Goal: Task Accomplishment & Management: Complete application form

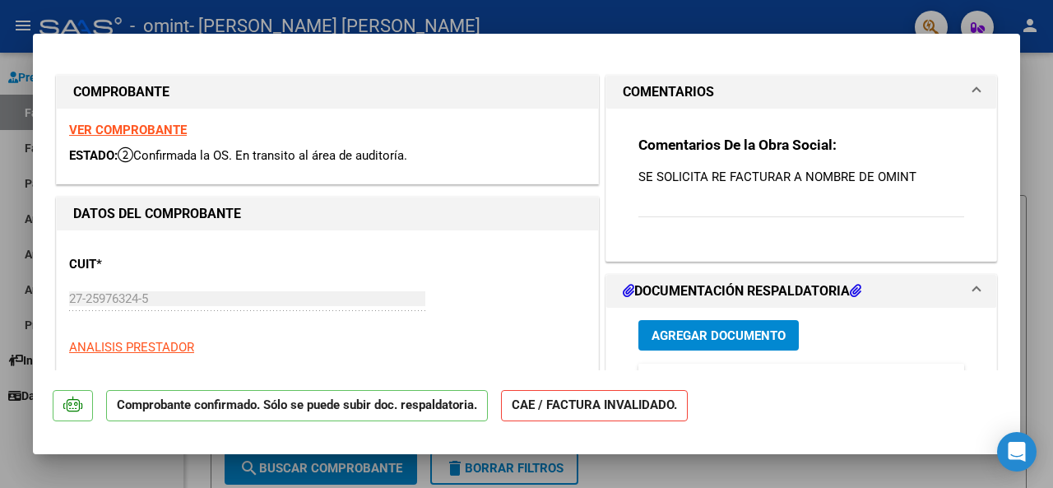
click at [1042, 123] on div at bounding box center [526, 244] width 1053 height 488
type input "$ 0,00"
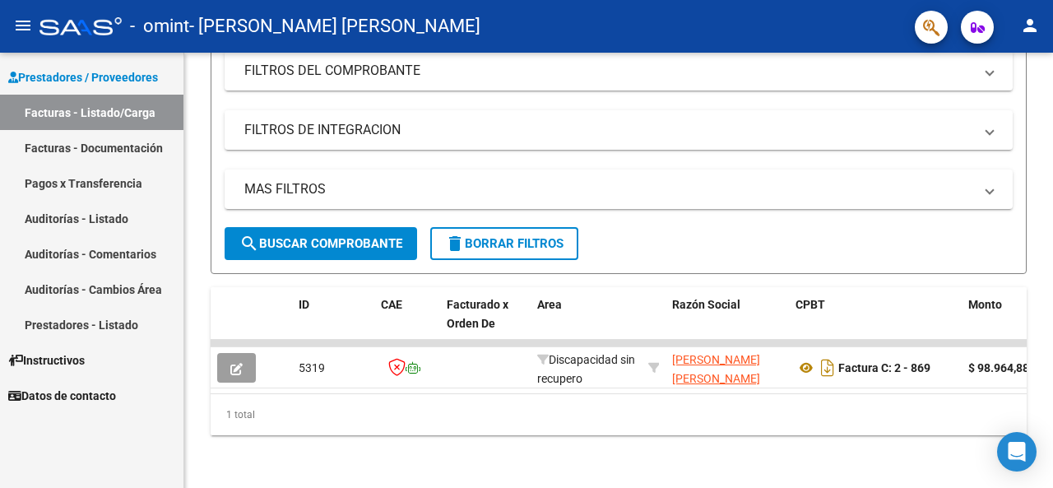
click at [91, 157] on link "Facturas - Documentación" at bounding box center [91, 147] width 183 height 35
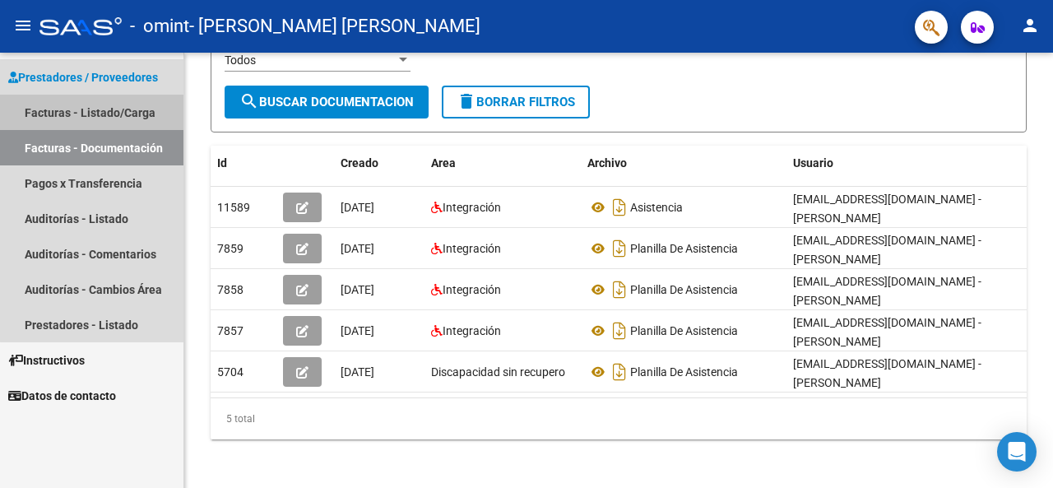
click at [142, 120] on link "Facturas - Listado/Carga" at bounding box center [91, 112] width 183 height 35
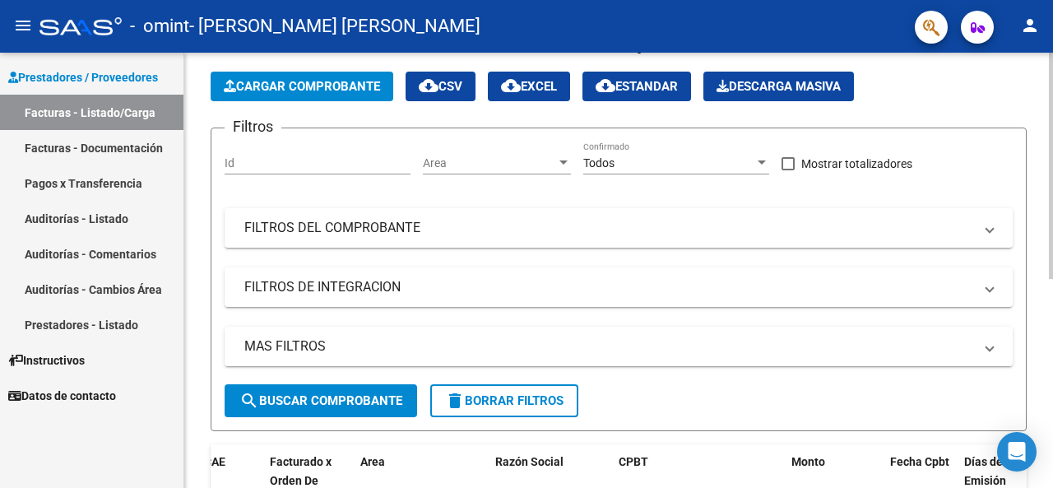
scroll to position [31, 0]
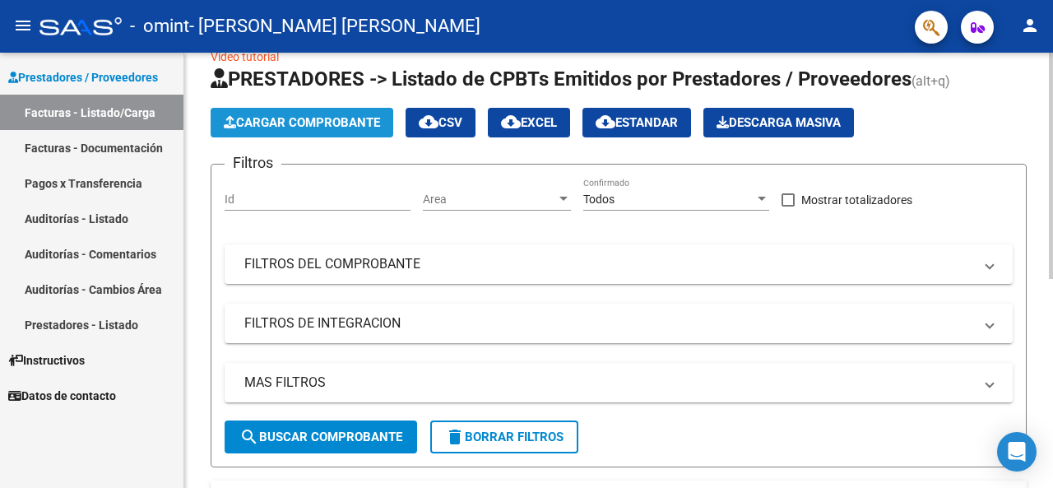
click at [319, 115] on span "Cargar Comprobante" at bounding box center [302, 122] width 156 height 15
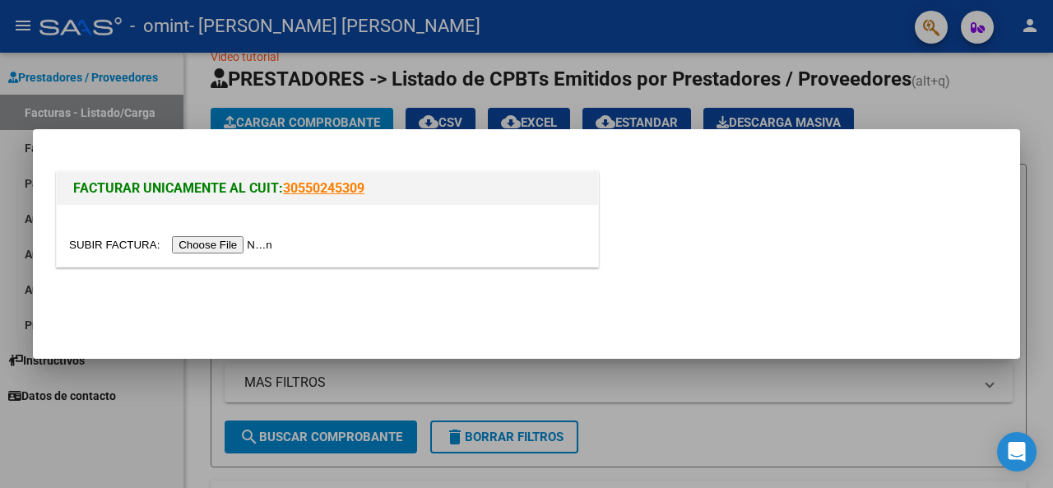
click at [238, 245] on input "file" at bounding box center [173, 244] width 208 height 17
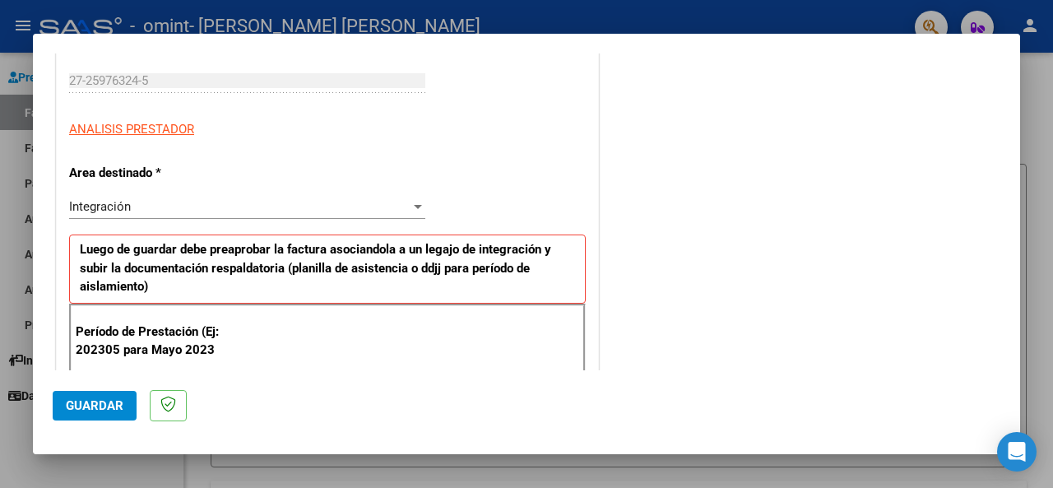
scroll to position [411, 0]
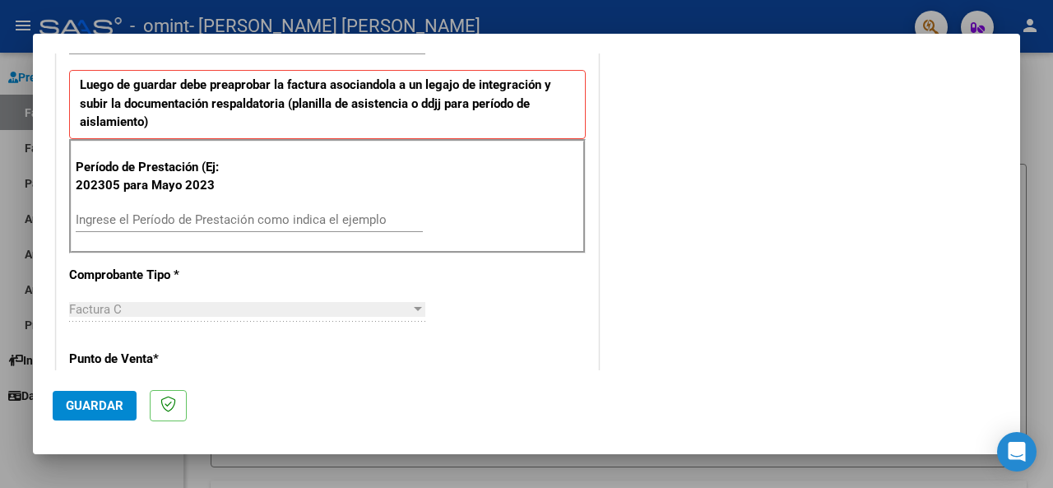
click at [191, 225] on div "Ingrese el Período de Prestación como indica el ejemplo" at bounding box center [249, 219] width 347 height 25
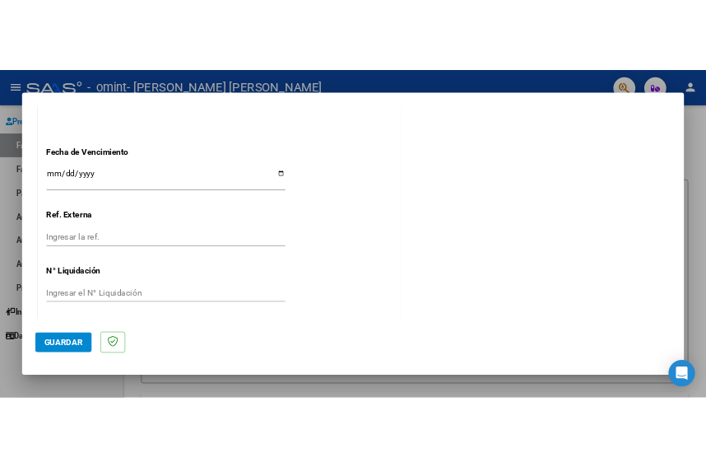
scroll to position [1132, 0]
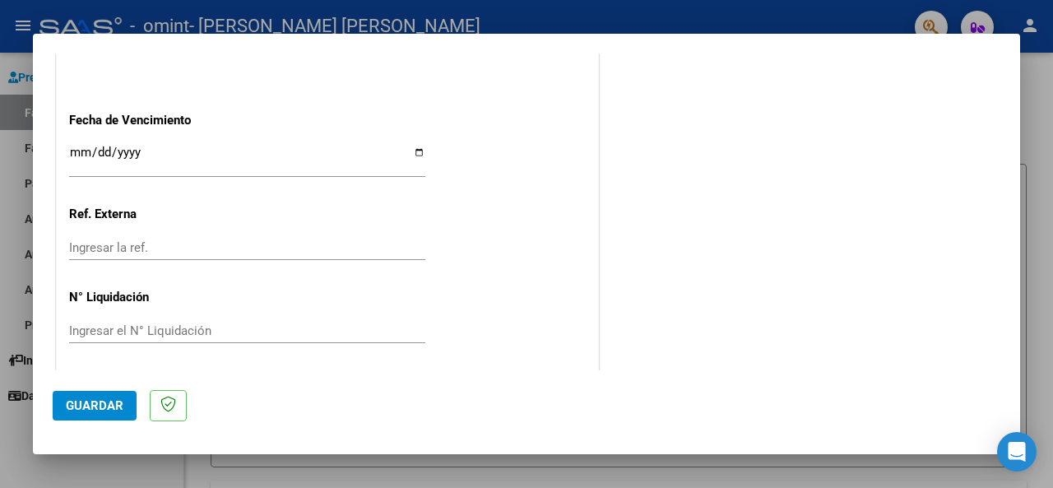
type input "202506"
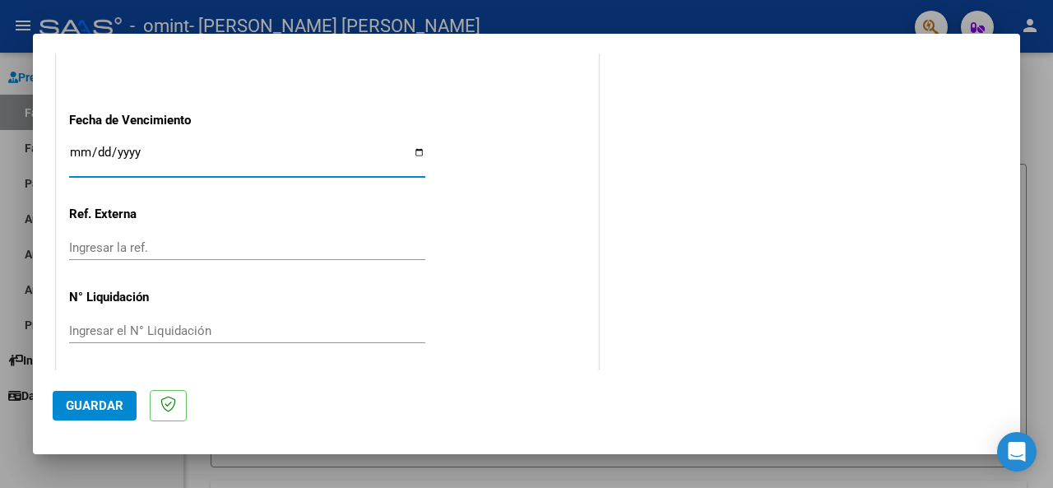
click at [131, 150] on input "Ingresar la fecha" at bounding box center [247, 159] width 356 height 26
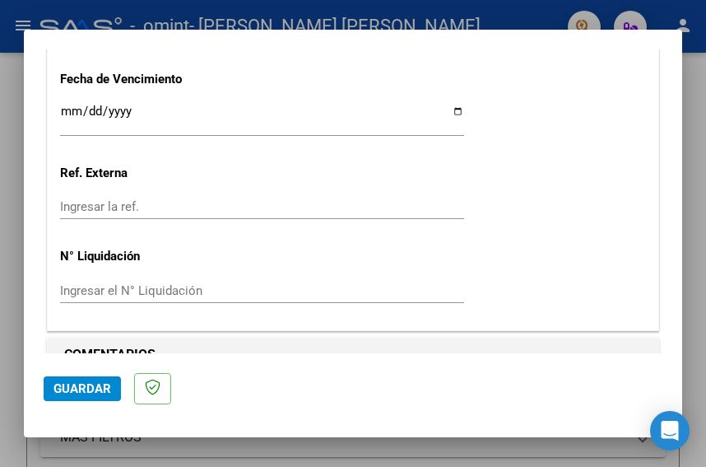
click at [442, 113] on input "Ingresar la fecha" at bounding box center [262, 117] width 404 height 26
click at [82, 113] on input "Ingresar la fecha" at bounding box center [262, 117] width 404 height 26
click at [454, 111] on input "Ingresar la fecha" at bounding box center [262, 117] width 404 height 26
click at [450, 112] on input "[DATE]" at bounding box center [262, 117] width 404 height 26
type input "[DATE]"
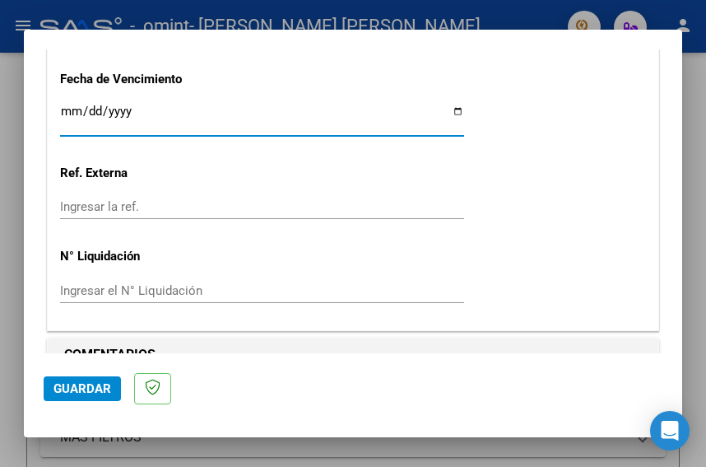
click at [145, 204] on input "Ingresar la ref." at bounding box center [262, 206] width 404 height 15
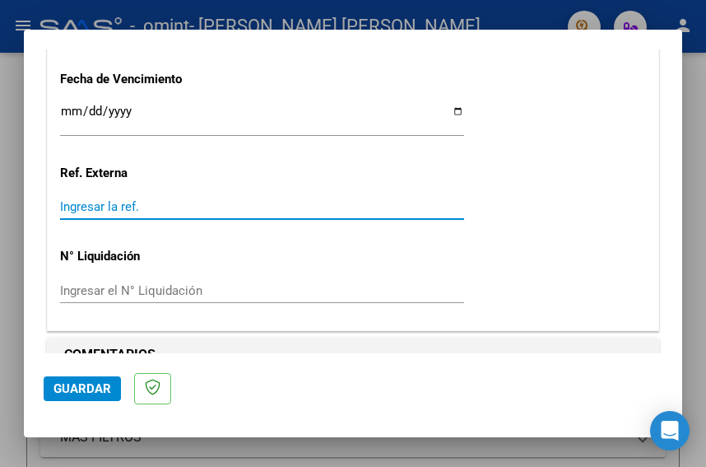
scroll to position [1159, 0]
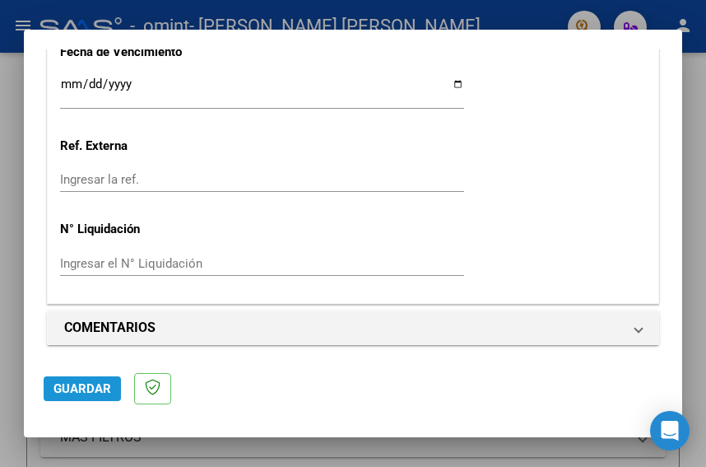
click at [91, 389] on span "Guardar" at bounding box center [82, 388] width 58 height 15
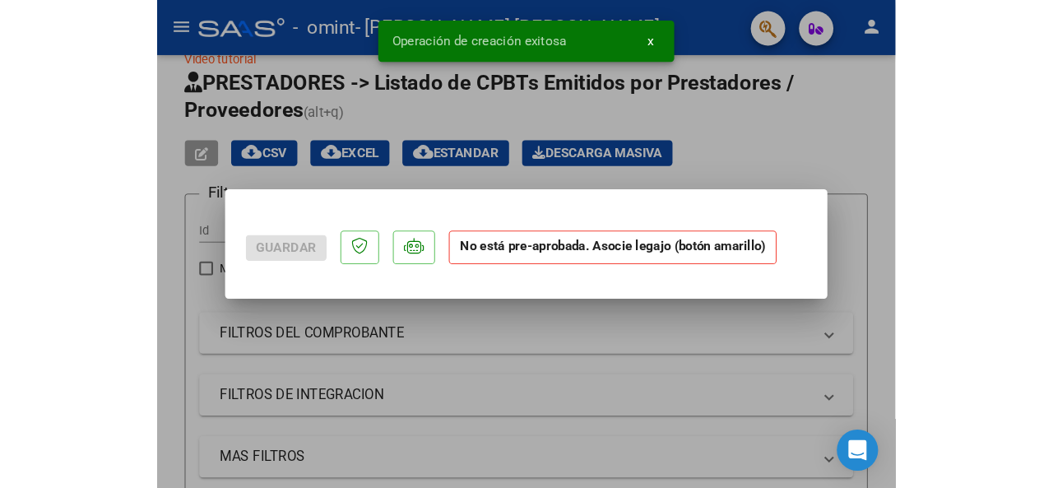
scroll to position [0, 0]
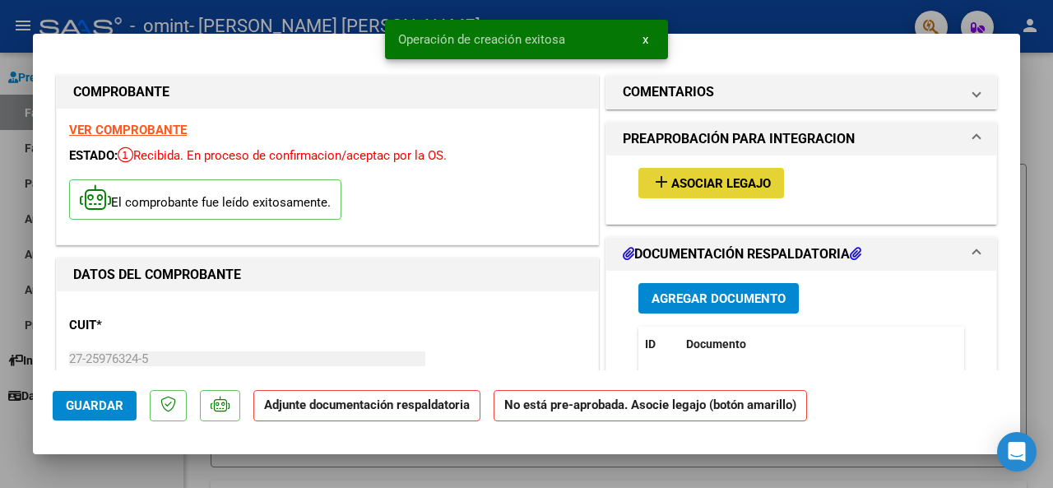
click at [694, 168] on button "add Asociar Legajo" at bounding box center [711, 183] width 146 height 30
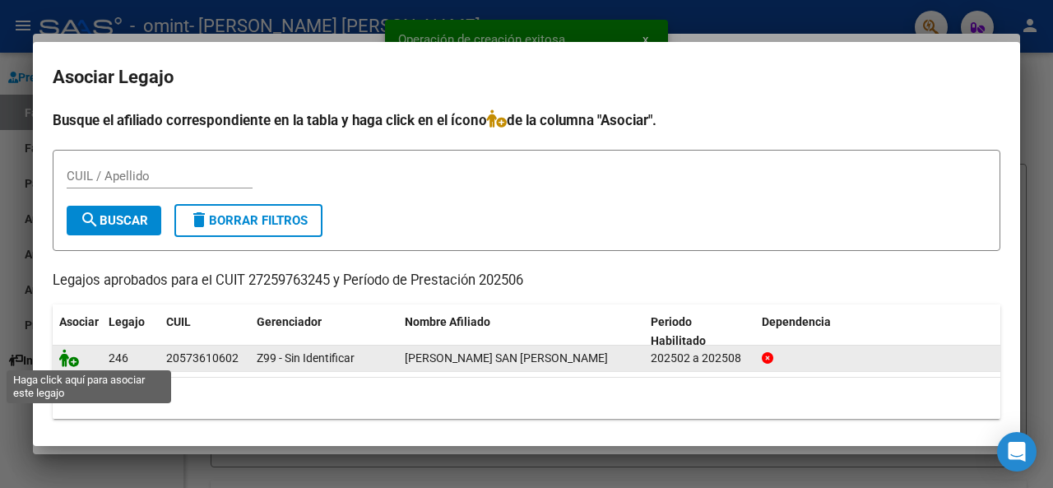
click at [77, 356] on icon at bounding box center [69, 358] width 20 height 18
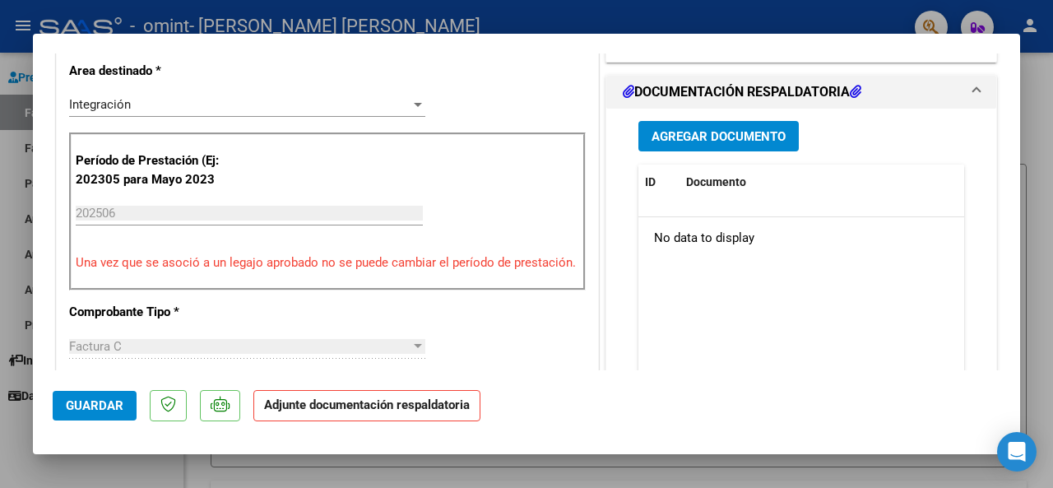
scroll to position [329, 0]
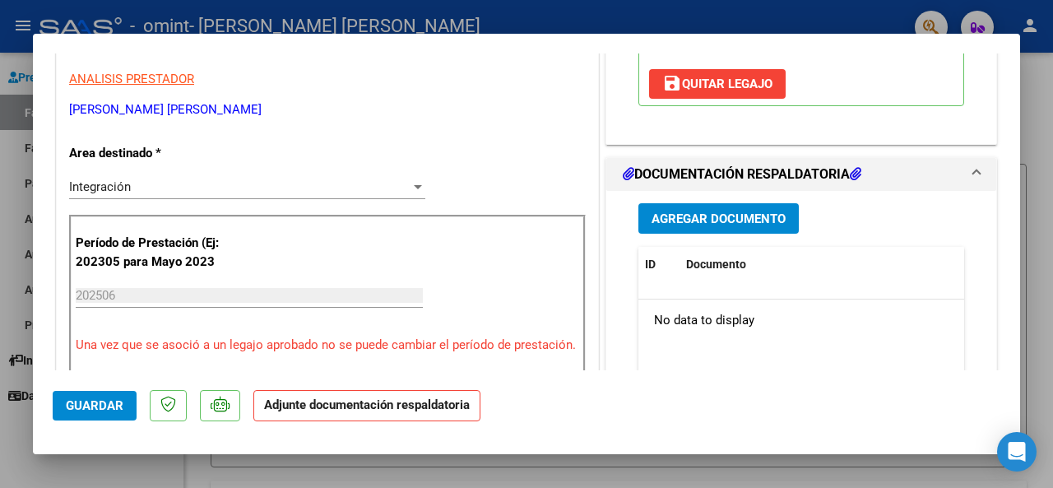
click at [710, 211] on span "Agregar Documento" at bounding box center [719, 218] width 134 height 15
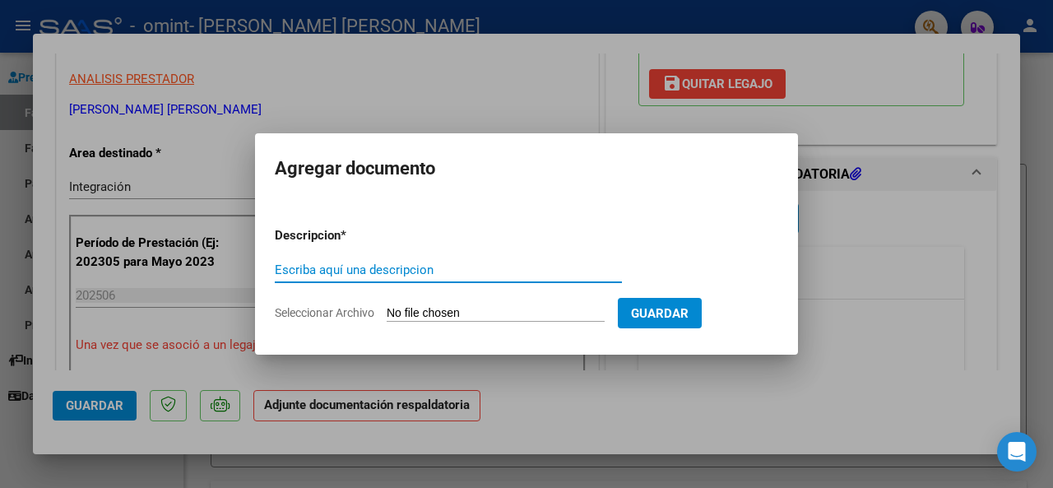
click at [323, 263] on input "Escriba aquí una descripcion" at bounding box center [448, 269] width 347 height 15
click at [413, 318] on input "Seleccionar Archivo" at bounding box center [496, 314] width 218 height 16
type input "C:\fakepath\OMINT.pdf"
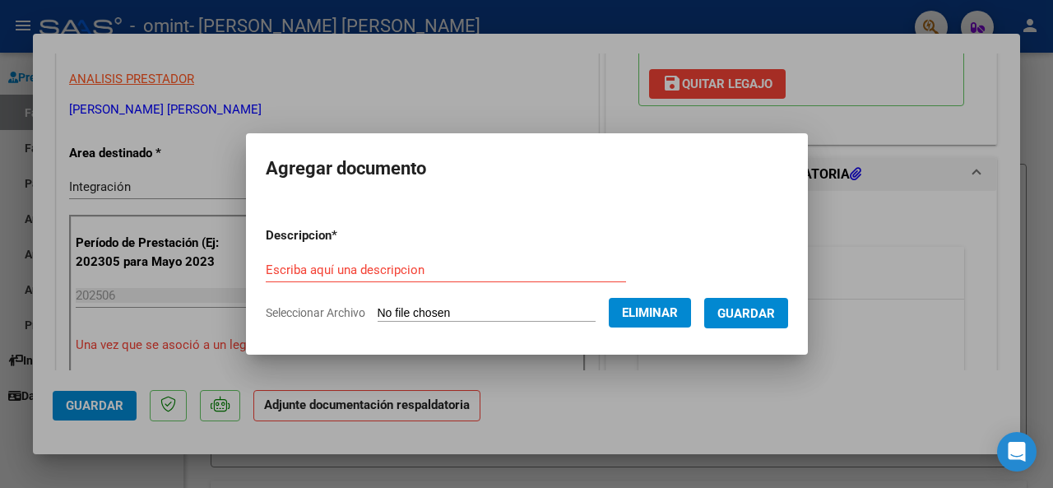
click at [326, 264] on input "Escriba aquí una descripcion" at bounding box center [446, 269] width 360 height 15
type input "ASISTENCIA"
click at [743, 309] on span "Guardar" at bounding box center [746, 313] width 58 height 15
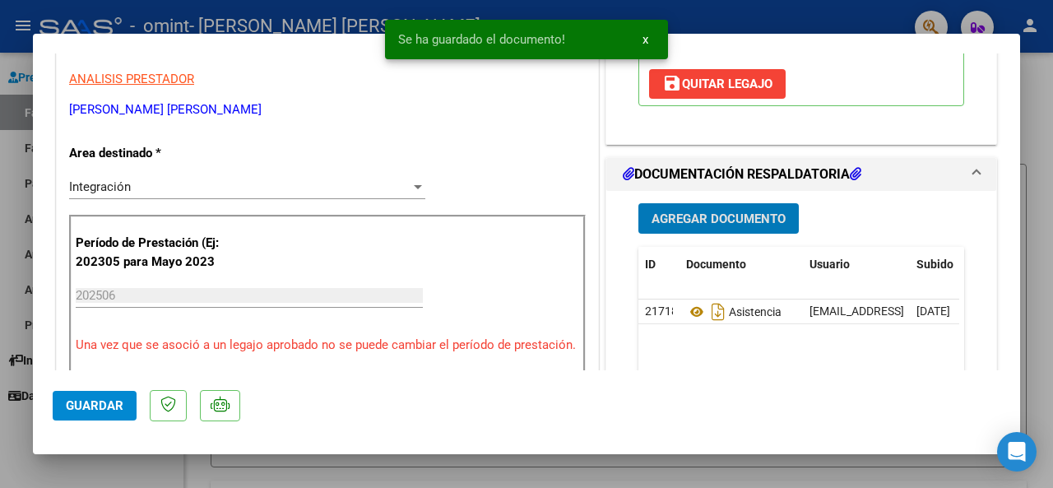
click at [1042, 246] on div at bounding box center [526, 244] width 1053 height 488
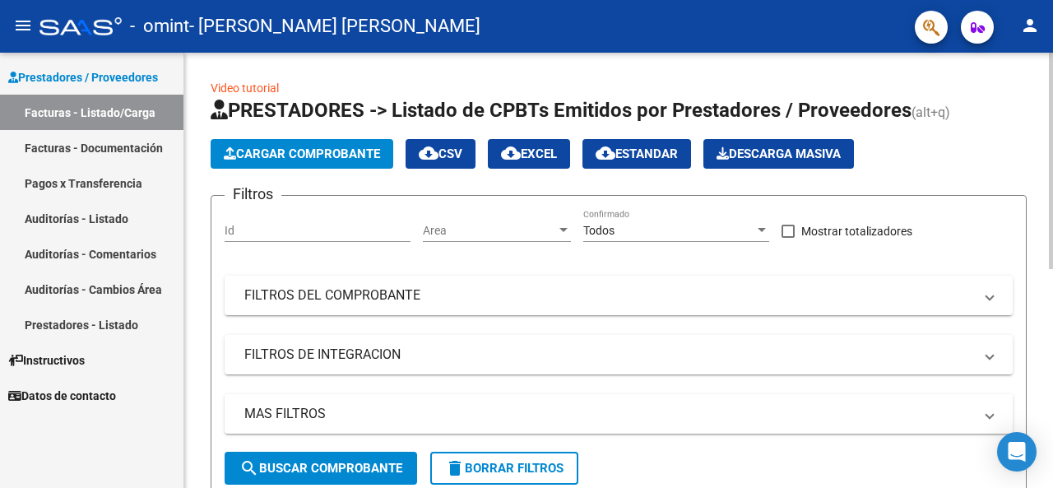
scroll to position [0, 0]
click at [313, 151] on span "Cargar Comprobante" at bounding box center [302, 153] width 156 height 15
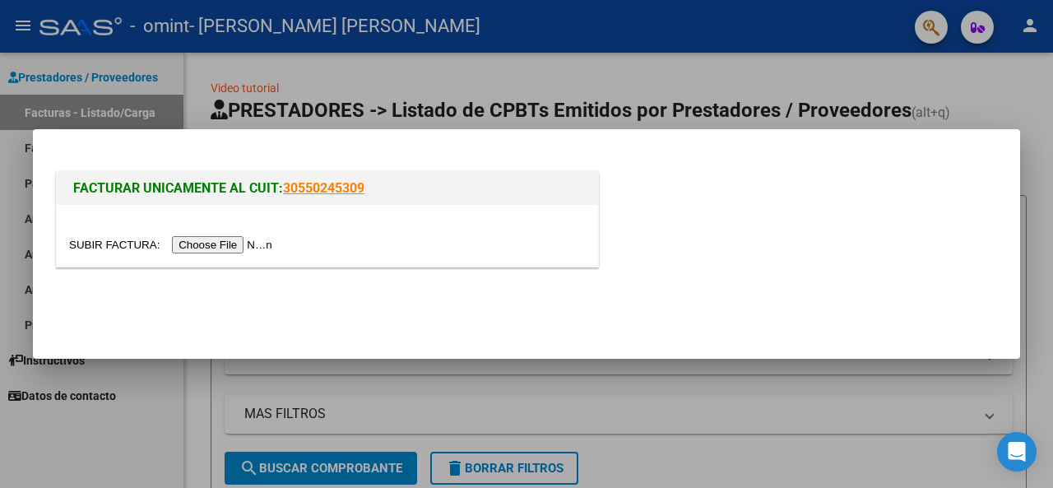
click at [234, 234] on div at bounding box center [327, 236] width 541 height 62
click at [227, 243] on input "file" at bounding box center [173, 244] width 208 height 17
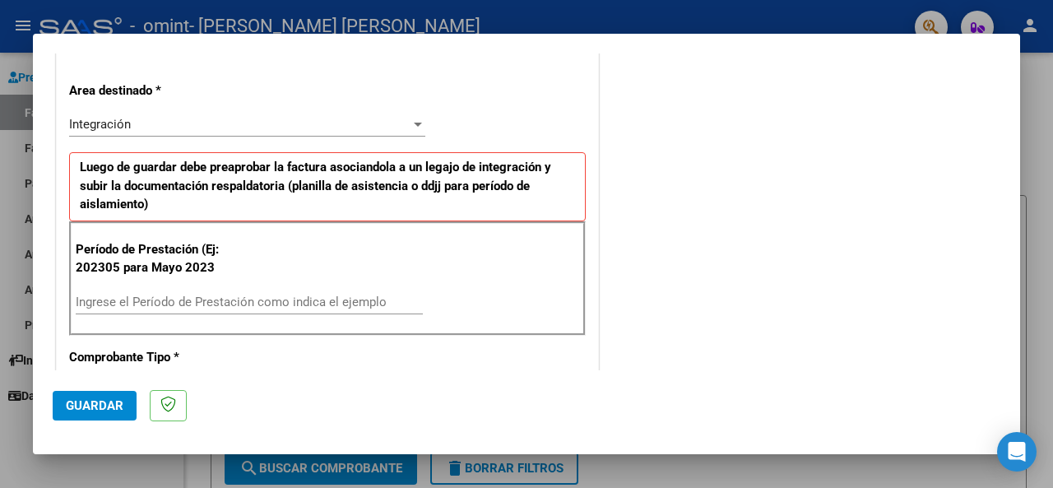
scroll to position [494, 0]
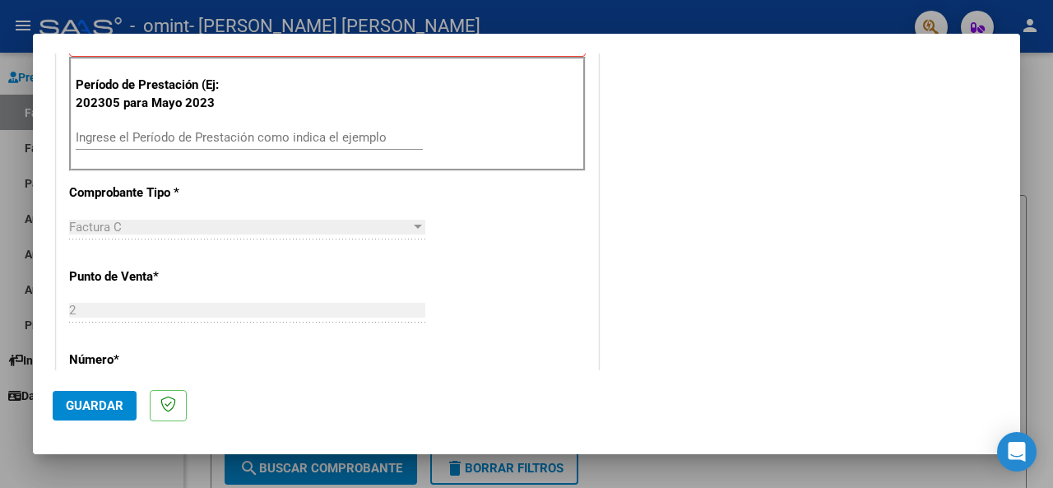
click at [152, 139] on input "Ingrese el Período de Prestación como indica el ejemplo" at bounding box center [249, 137] width 347 height 15
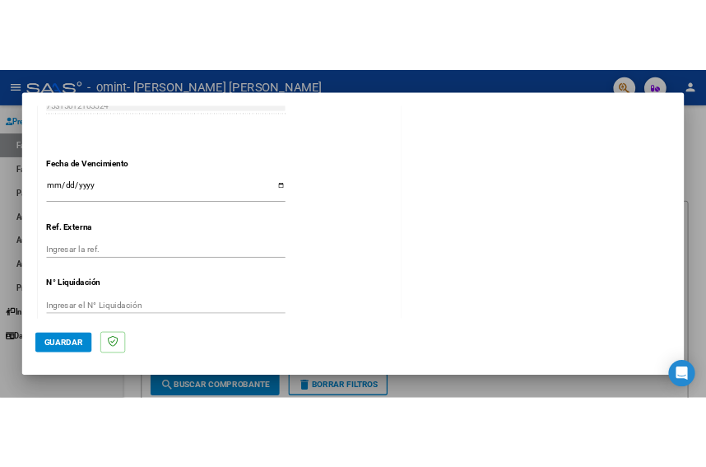
scroll to position [1132, 0]
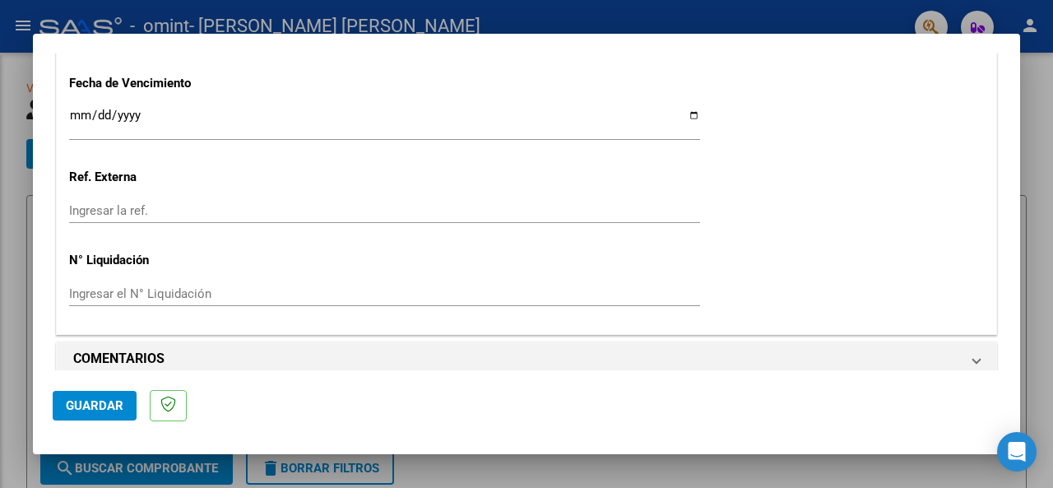
type input "202507"
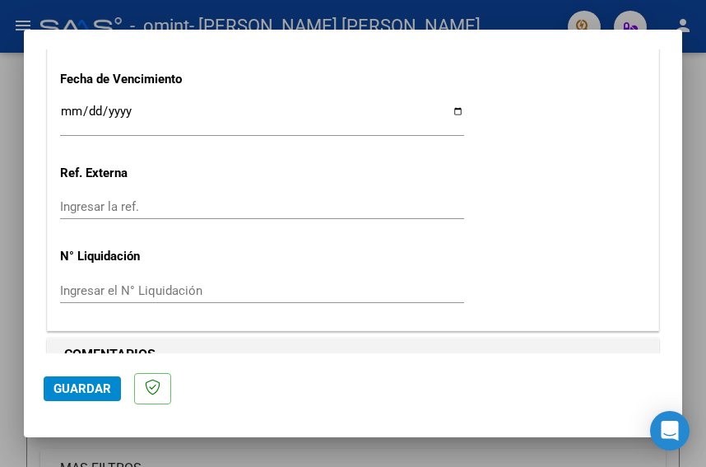
click at [445, 109] on input "Ingresar la fecha" at bounding box center [262, 117] width 404 height 26
type input "[DATE]"
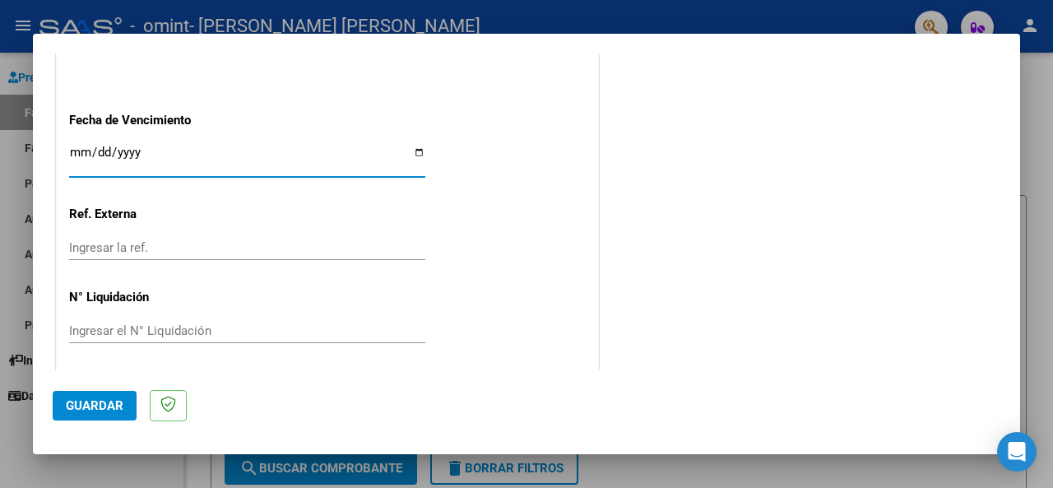
click at [114, 403] on span "Guardar" at bounding box center [95, 405] width 58 height 15
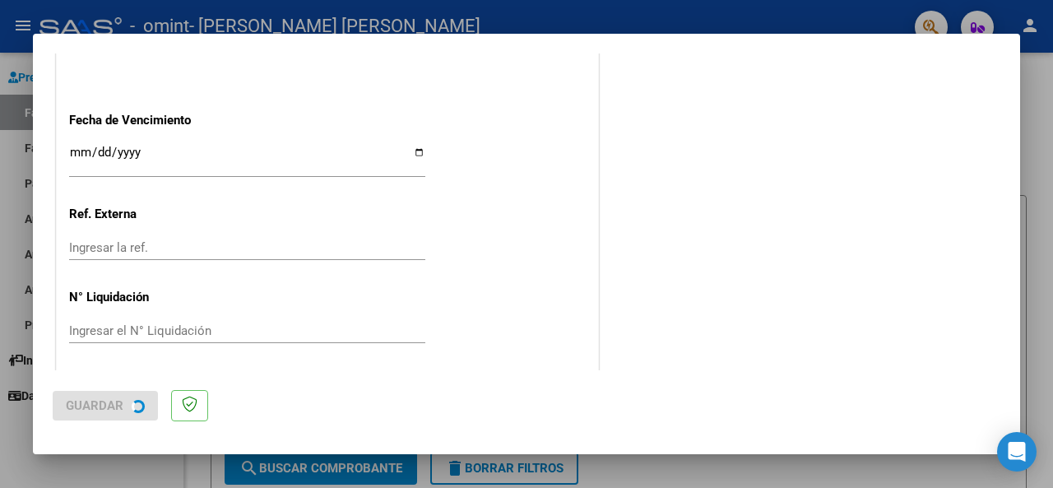
scroll to position [0, 0]
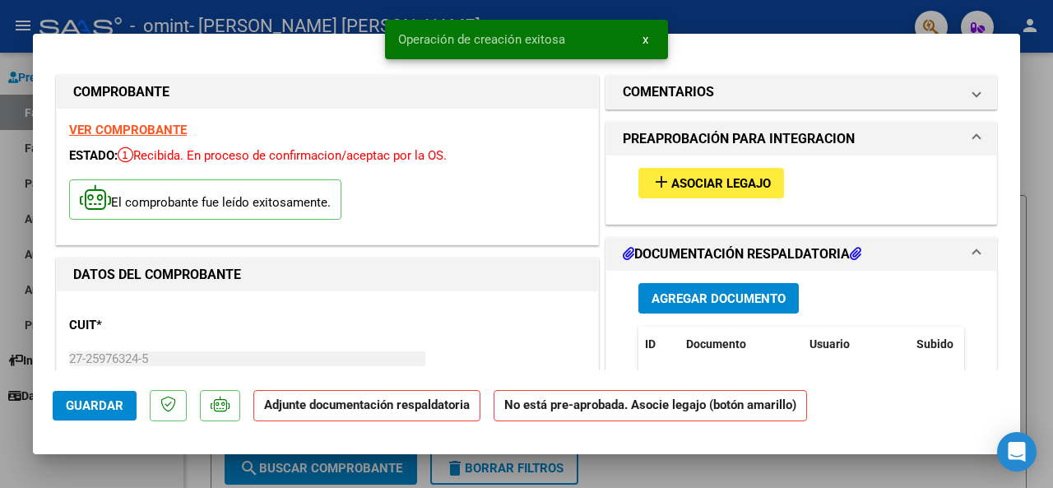
click at [741, 173] on button "add Asociar Legajo" at bounding box center [711, 183] width 146 height 30
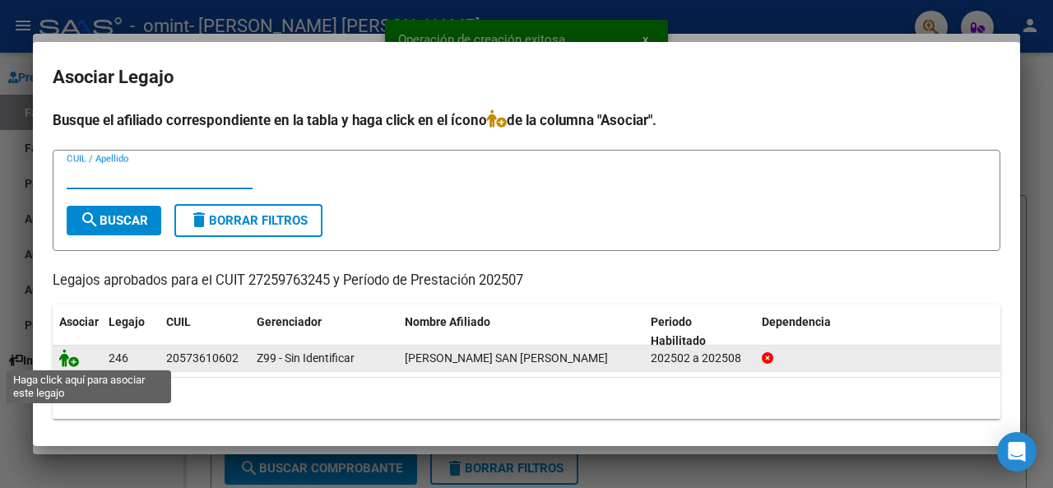
click at [67, 356] on icon at bounding box center [69, 358] width 20 height 18
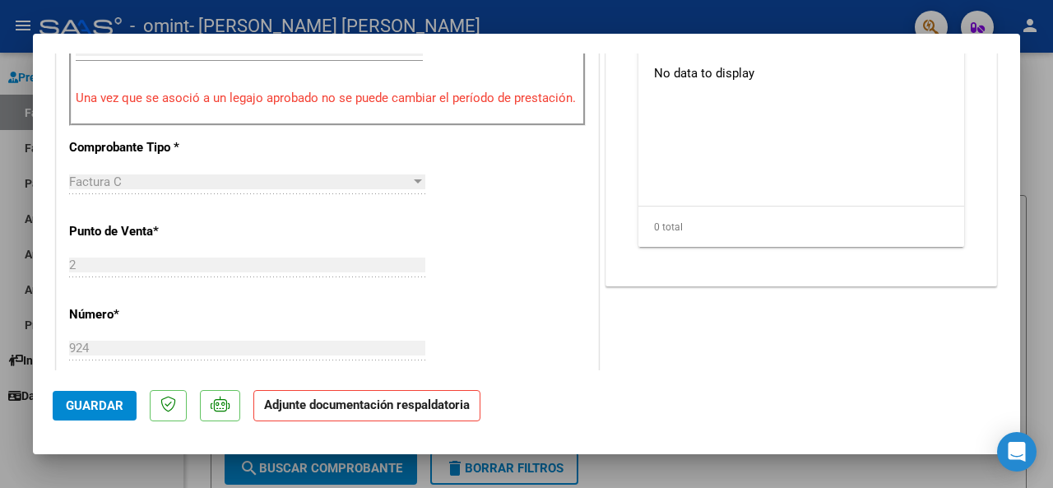
scroll to position [329, 0]
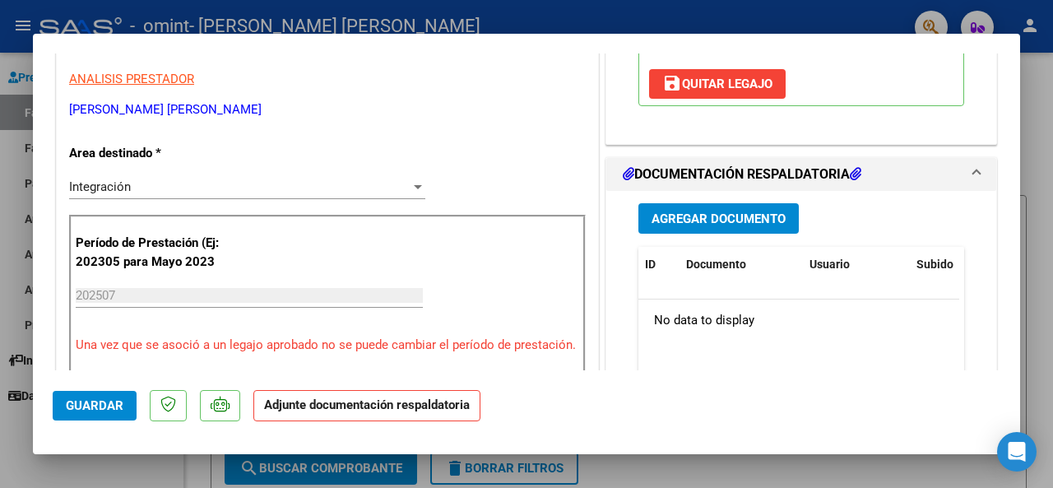
click at [710, 211] on span "Agregar Documento" at bounding box center [719, 218] width 134 height 15
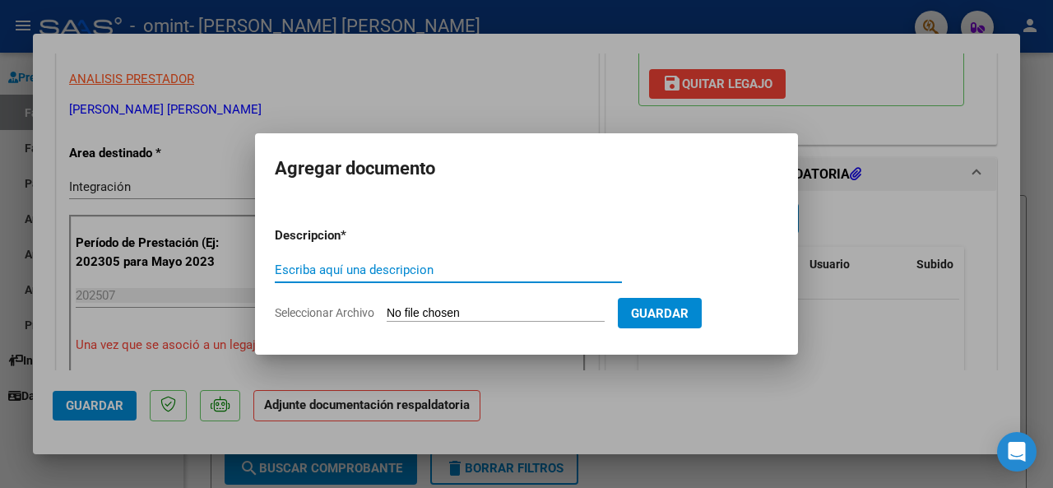
click at [451, 311] on input "Seleccionar Archivo" at bounding box center [496, 314] width 218 height 16
type input "C:\fakepath\OMINT.pdf"
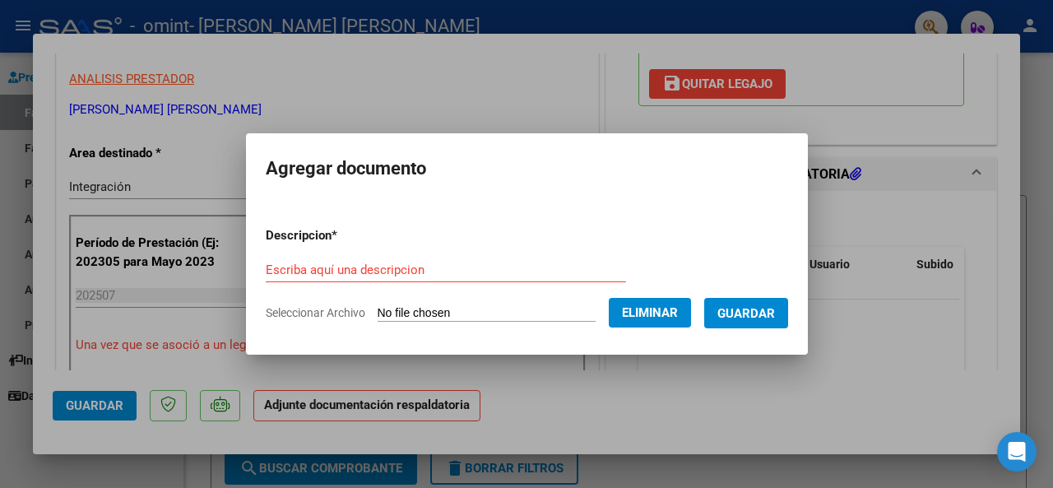
click at [354, 277] on input "Escriba aquí una descripcion" at bounding box center [446, 269] width 360 height 15
type input "PLANILLA"
click at [775, 311] on span "Guardar" at bounding box center [746, 313] width 58 height 15
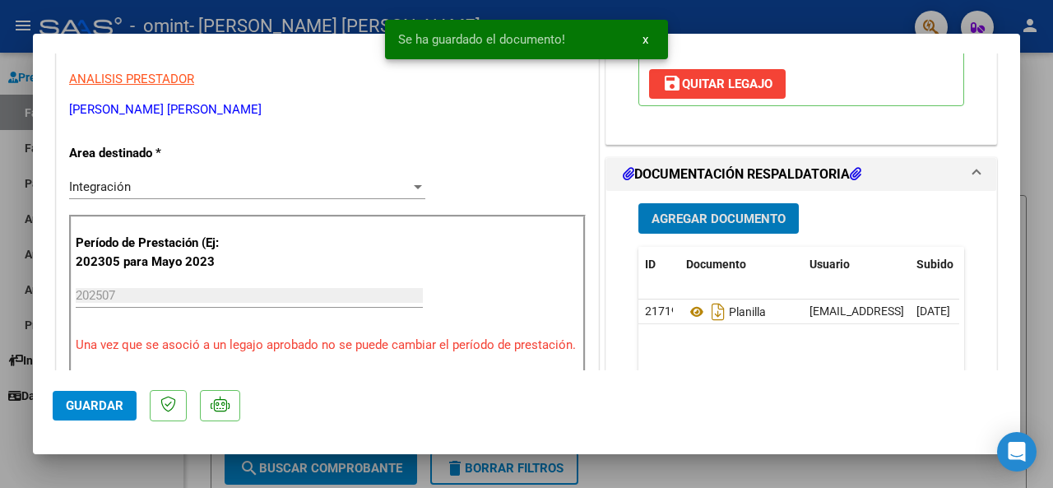
click at [89, 399] on span "Guardar" at bounding box center [95, 405] width 58 height 15
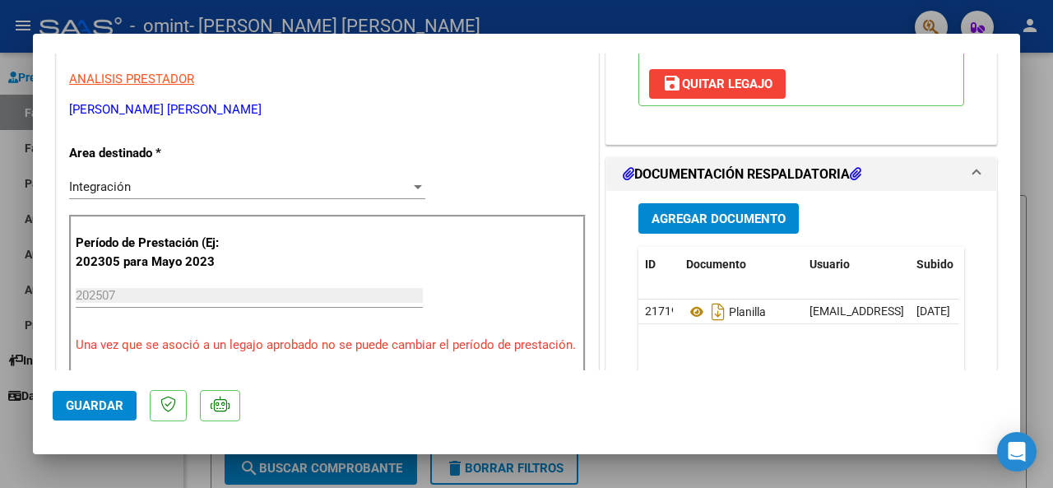
click at [603, 472] on div at bounding box center [526, 244] width 1053 height 488
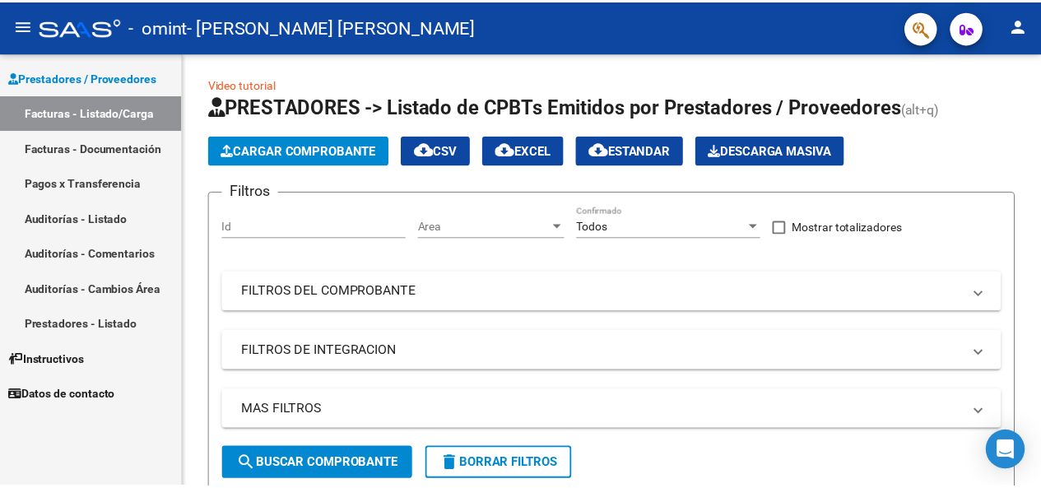
scroll to position [0, 0]
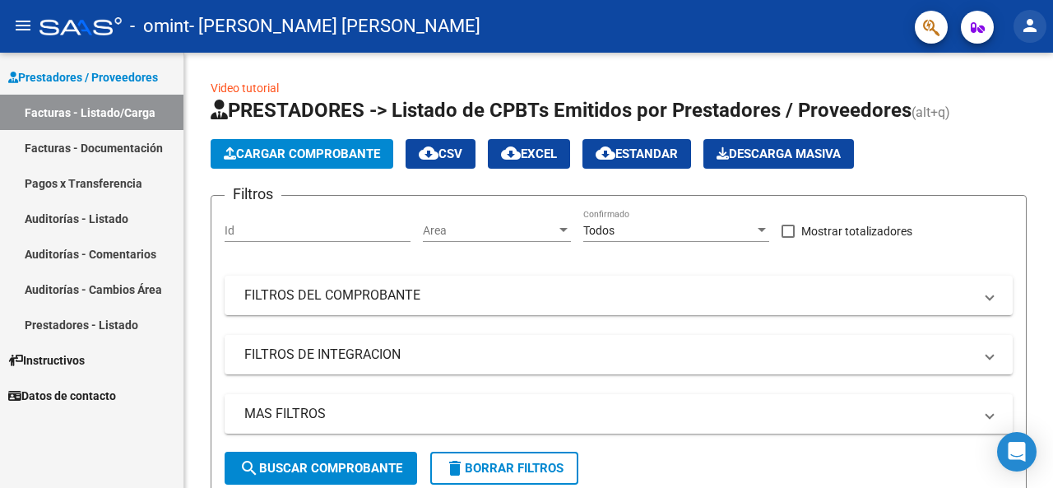
click at [1027, 29] on mat-icon "person" at bounding box center [1030, 26] width 20 height 20
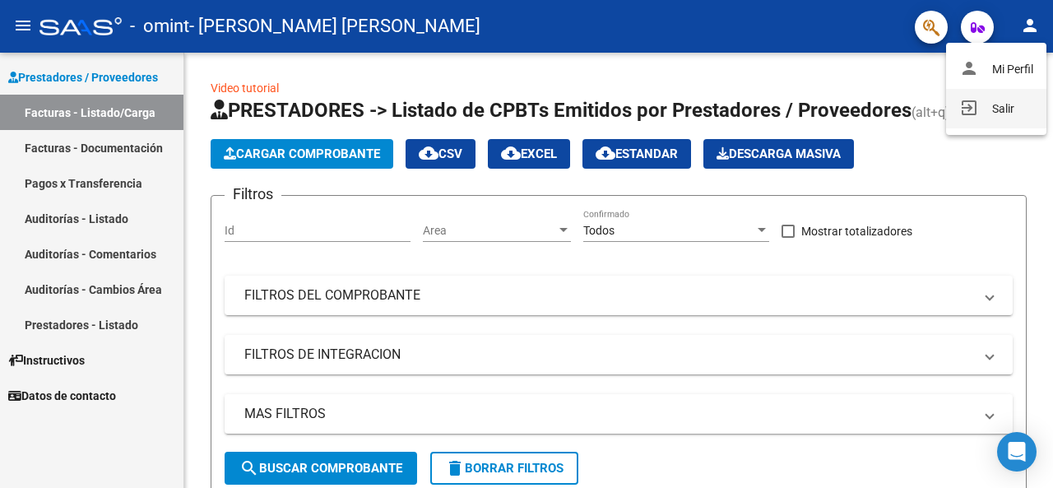
click at [994, 92] on button "exit_to_app Salir" at bounding box center [996, 108] width 100 height 39
